Goal: Transaction & Acquisition: Book appointment/travel/reservation

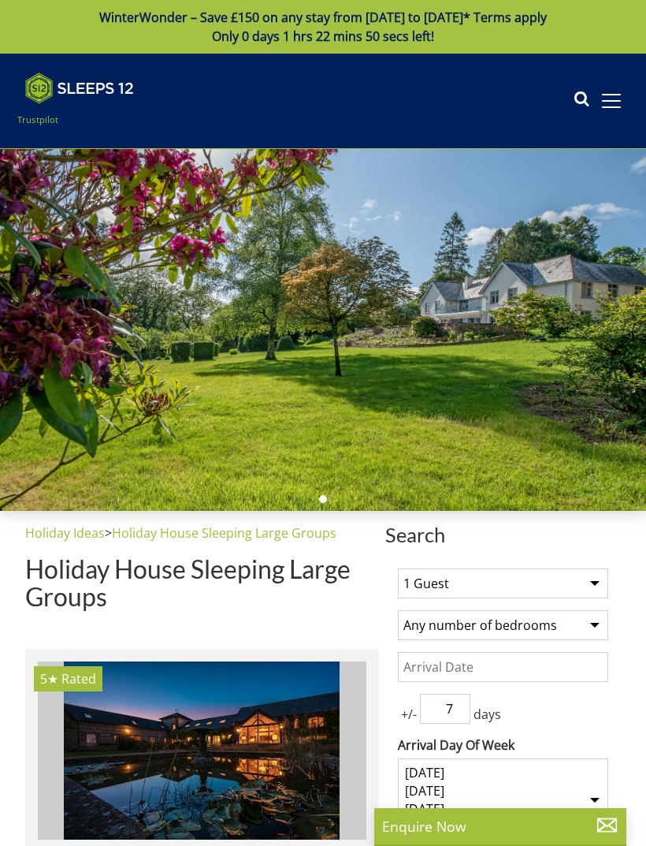
select select
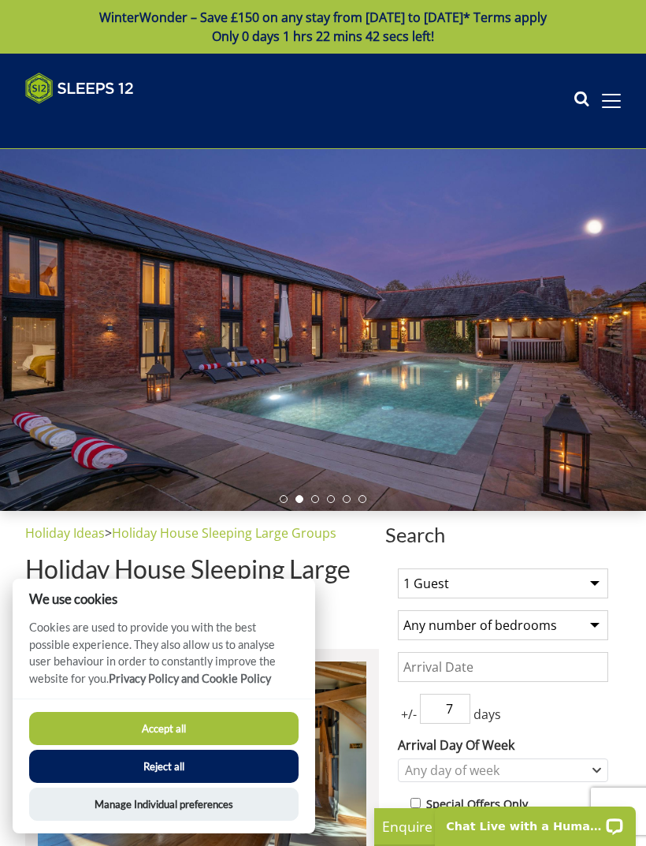
click at [570, 102] on div "Search Menu Properties My Booking Contact Us 01823 216960 Search Check Availabi…" at bounding box center [323, 101] width 646 height 57
click at [578, 100] on icon at bounding box center [582, 101] width 16 height 24
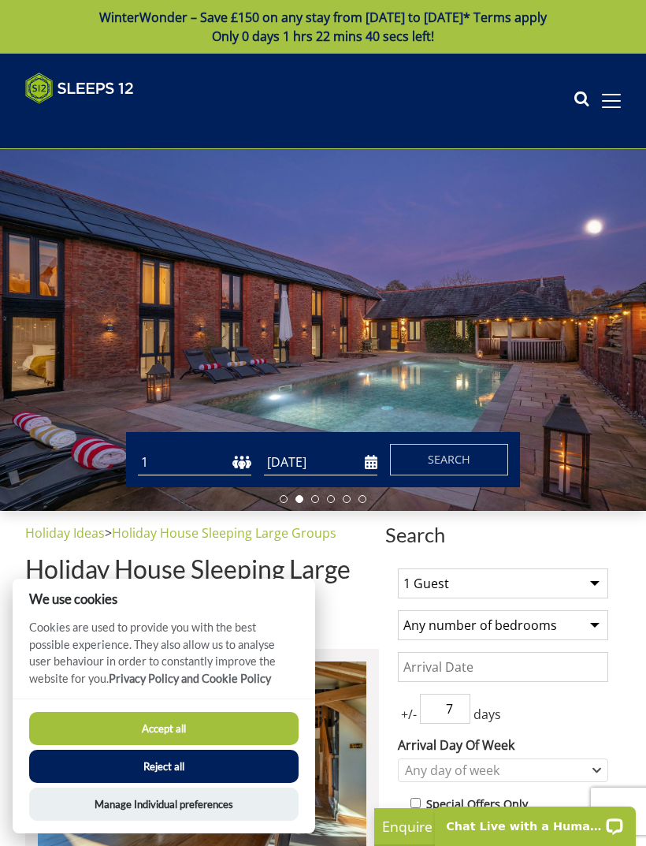
click at [569, 113] on div "Search Menu Properties My Booking Contact Us 01823 216960 Search Check Availabi…" at bounding box center [323, 101] width 646 height 57
click at [578, 103] on icon at bounding box center [582, 101] width 16 height 24
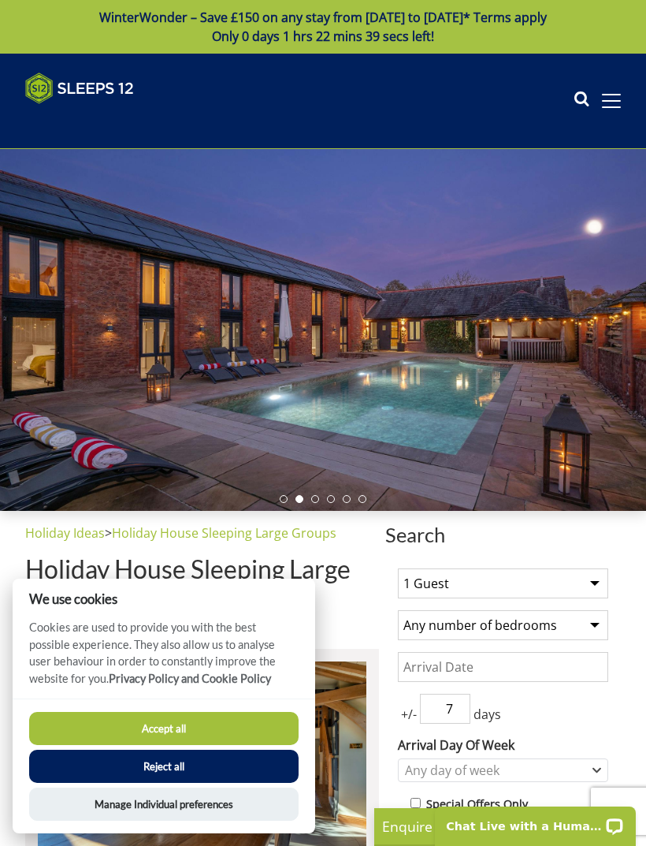
click at [571, 99] on div "Search Menu Properties My Booking Contact Us 01823 216960 Search Check Availabi…" at bounding box center [323, 101] width 646 height 57
click at [577, 101] on icon at bounding box center [582, 101] width 16 height 24
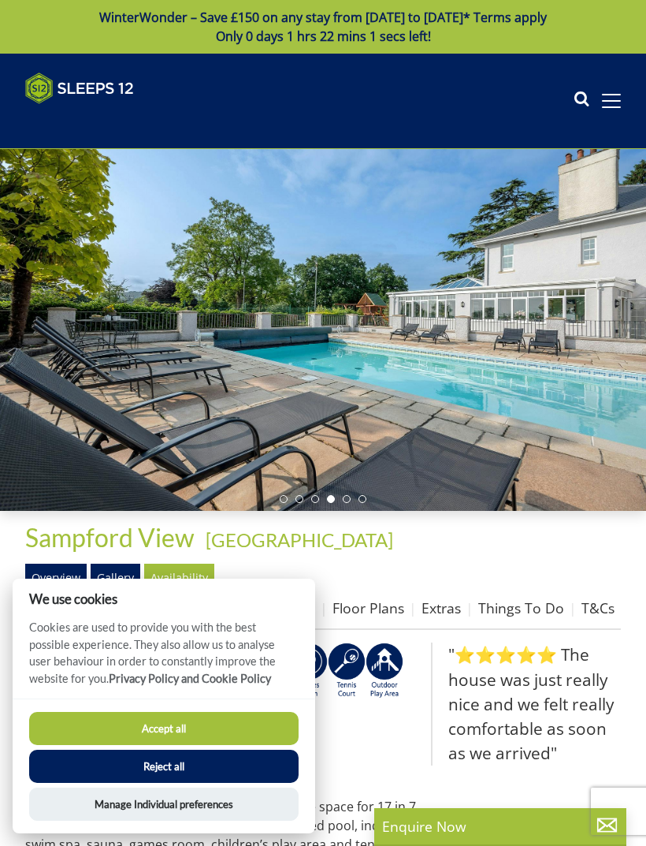
click at [600, 218] on div at bounding box center [323, 330] width 646 height 362
click at [593, 267] on div at bounding box center [323, 330] width 646 height 362
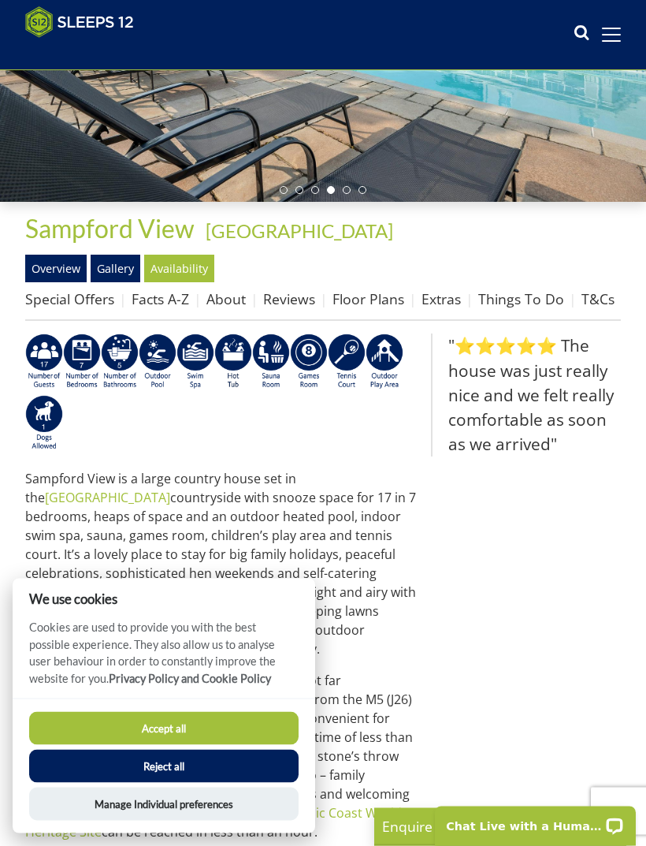
scroll to position [284, 0]
click at [240, 783] on button "Reject all" at bounding box center [164, 765] width 270 height 33
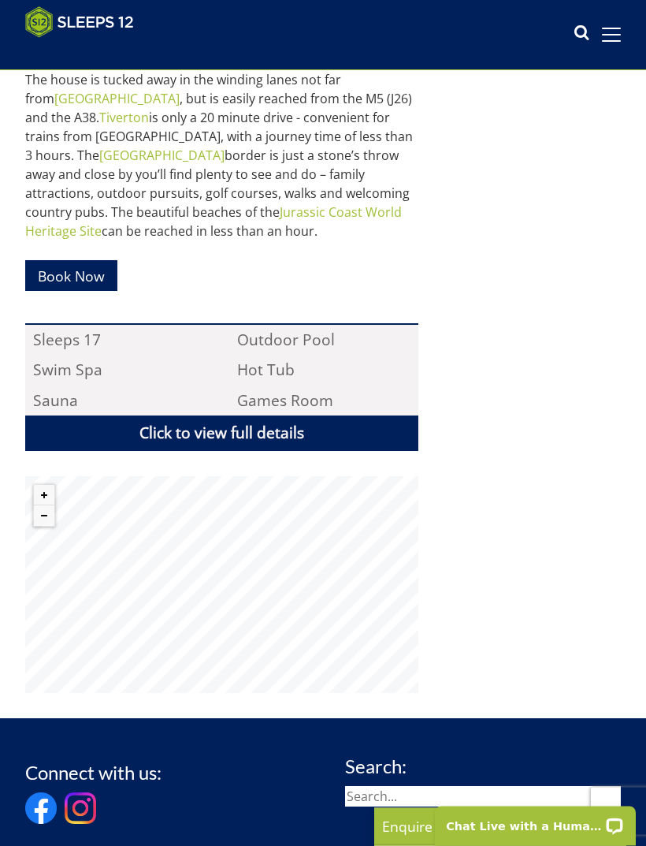
scroll to position [884, 0]
click at [299, 415] on link "Click to view full details" at bounding box center [221, 432] width 393 height 35
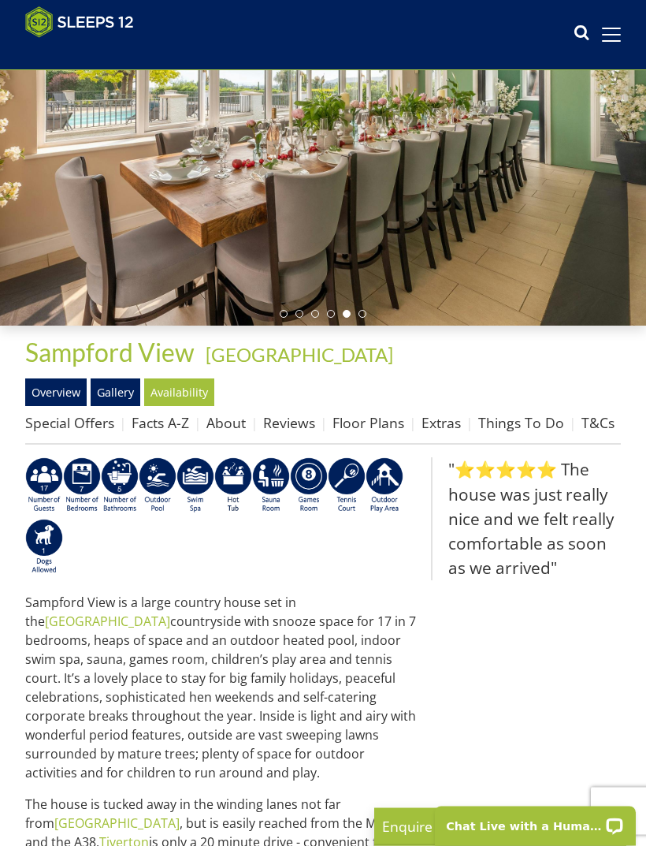
scroll to position [160, 0]
click at [58, 402] on link "Overview" at bounding box center [55, 391] width 61 height 27
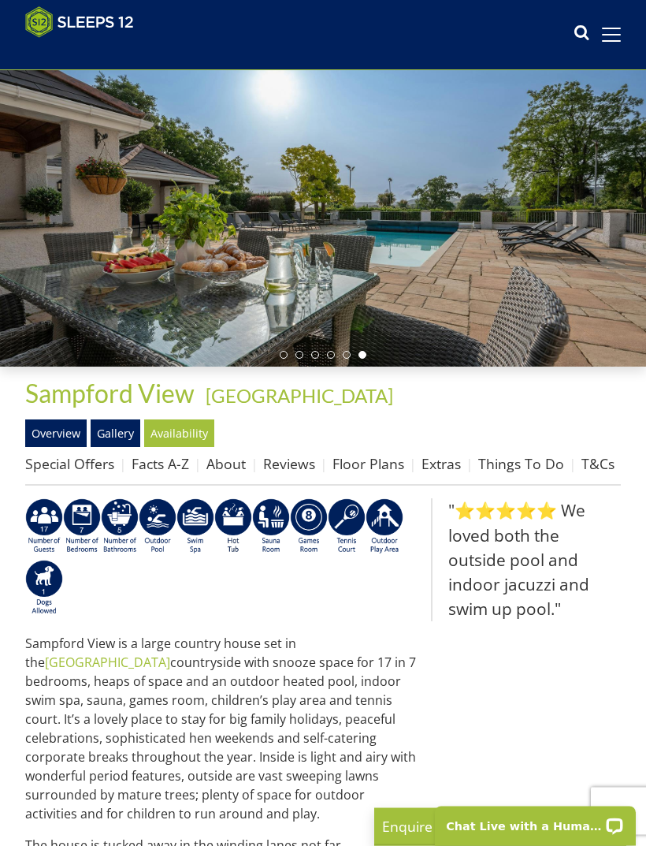
scroll to position [119, 0]
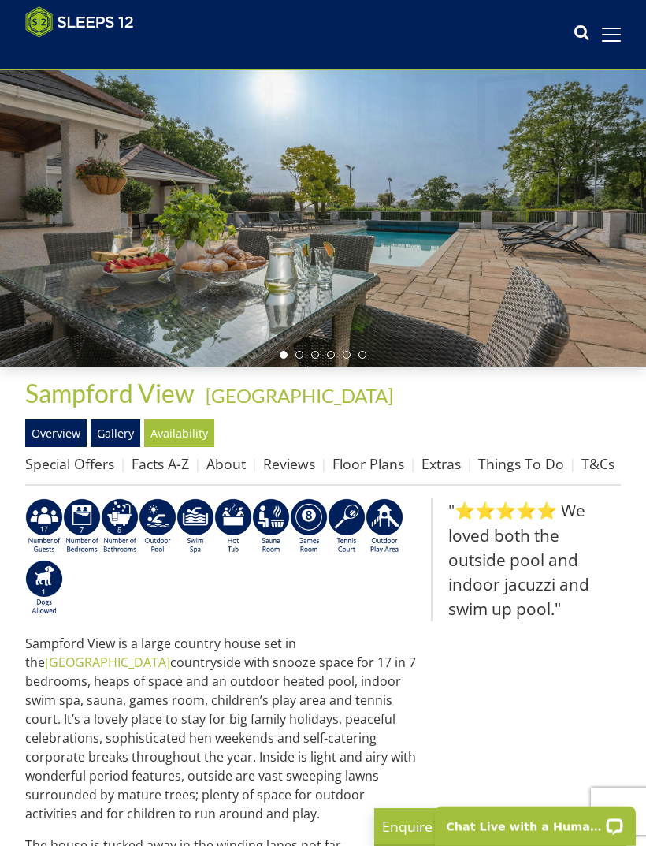
click at [115, 440] on link "Gallery" at bounding box center [116, 432] width 50 height 27
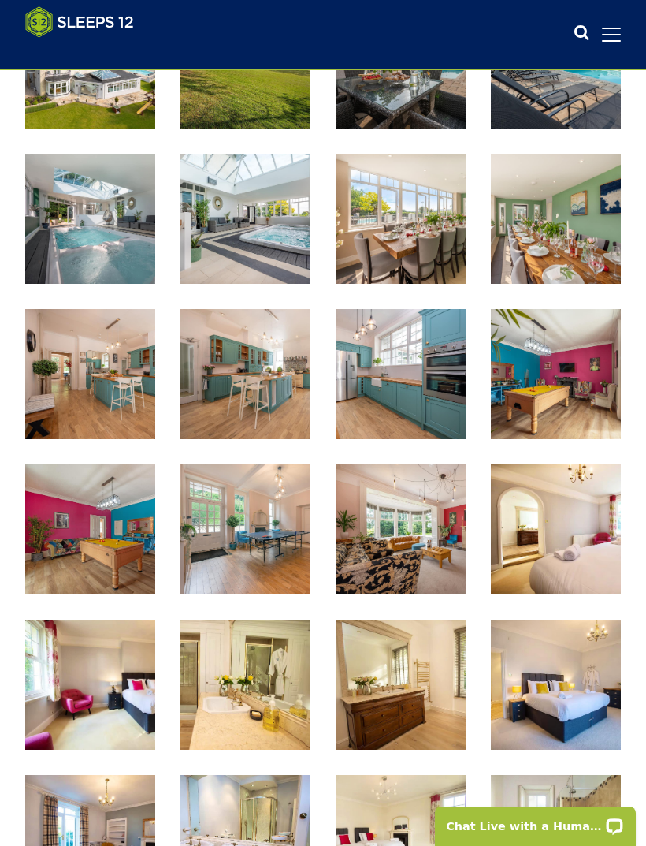
scroll to position [620, 0]
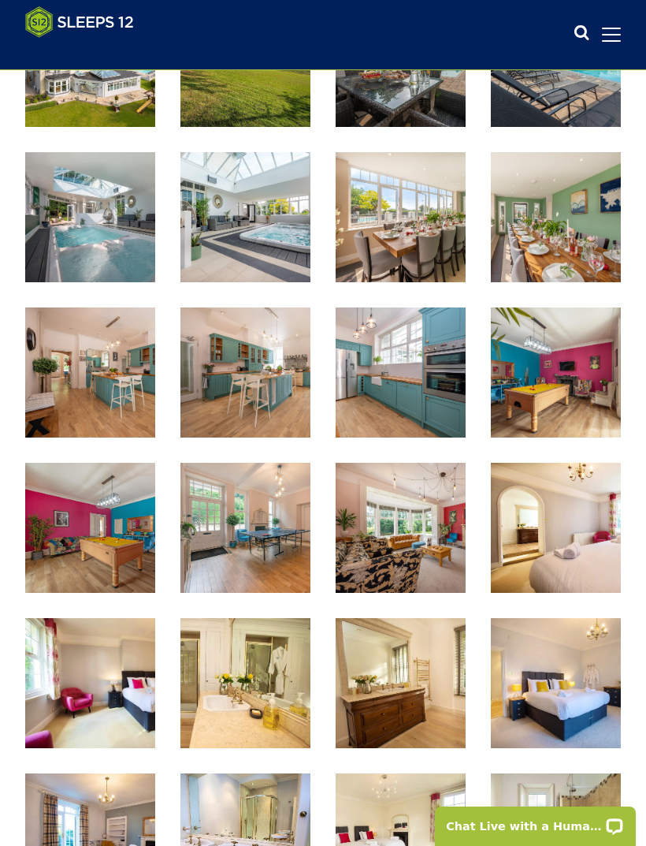
click at [433, 525] on img at bounding box center [401, 528] width 130 height 130
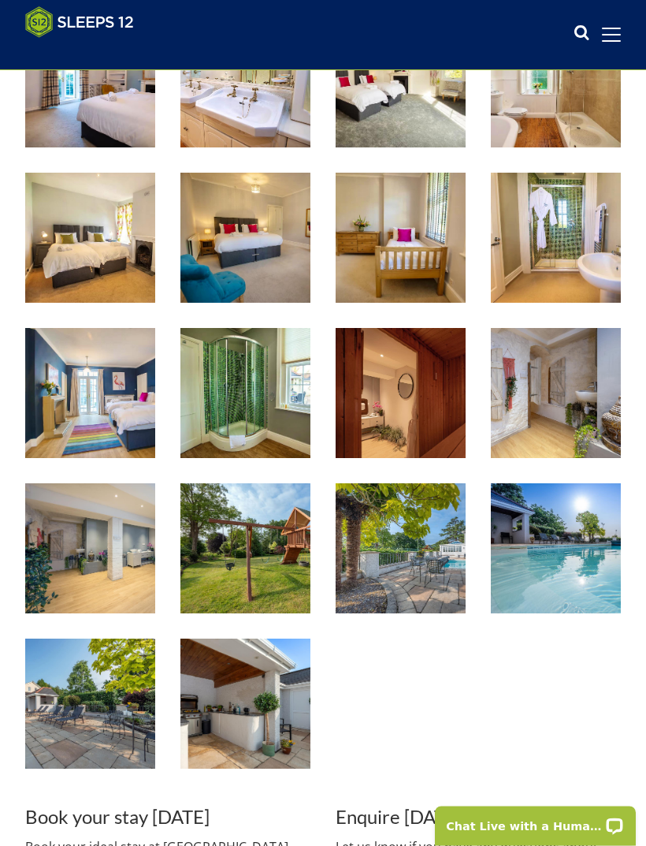
scroll to position [1366, 0]
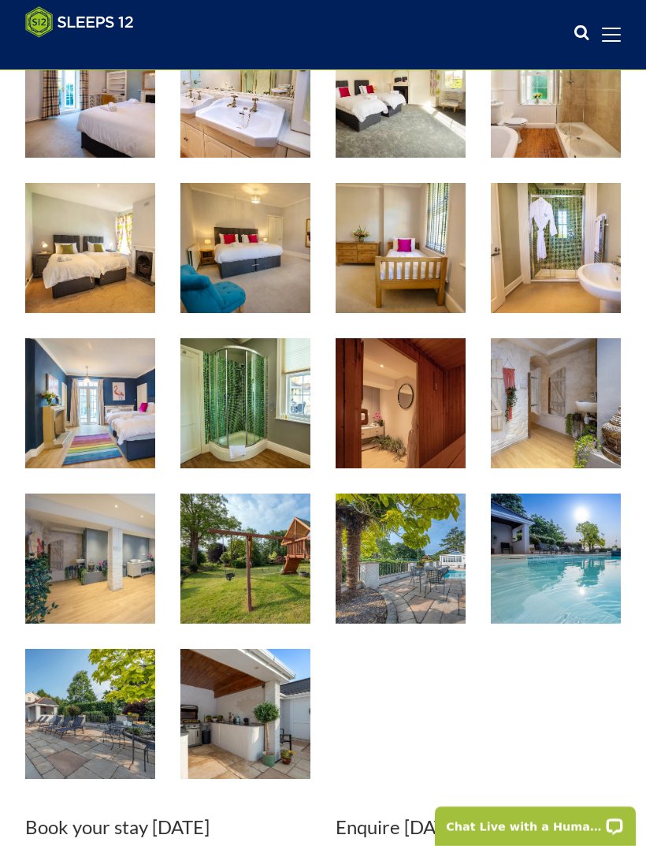
click at [270, 716] on img at bounding box center [245, 714] width 130 height 130
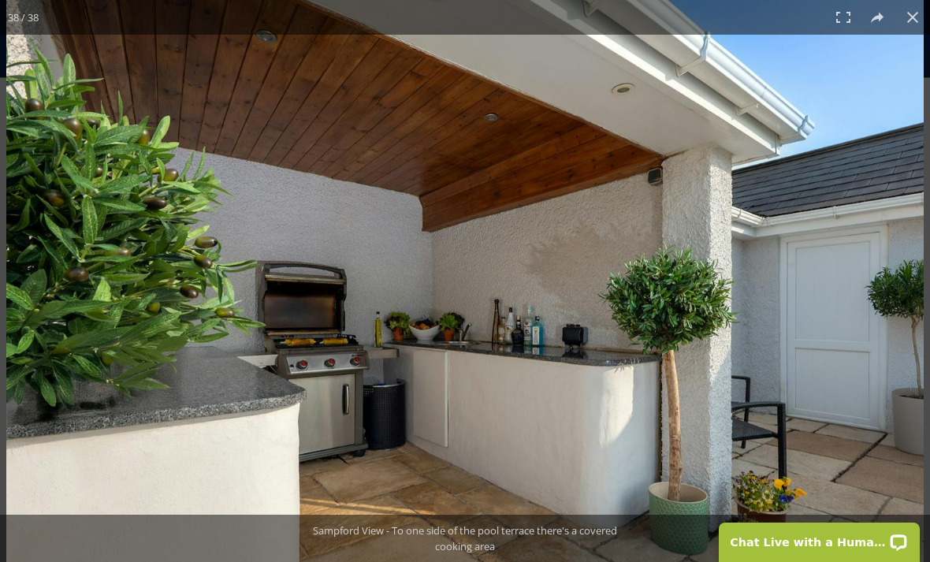
scroll to position [1511, 0]
